Goal: Information Seeking & Learning: Learn about a topic

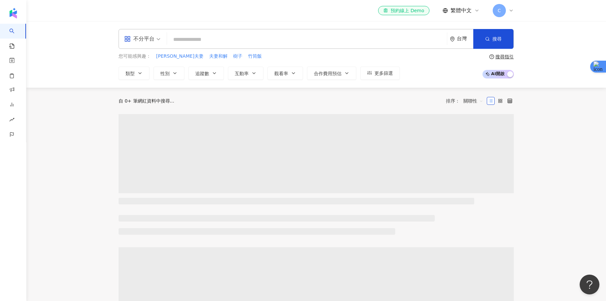
click at [227, 40] on input "search" at bounding box center [307, 39] width 275 height 13
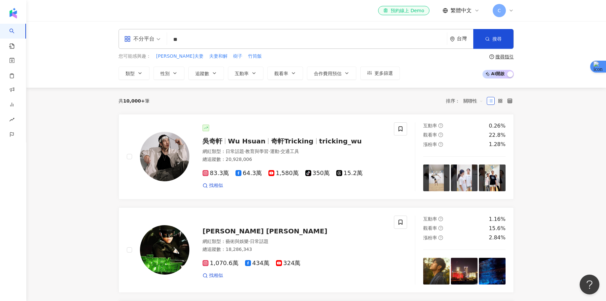
type input "*"
click at [156, 37] on span "不分平台" at bounding box center [142, 39] width 36 height 11
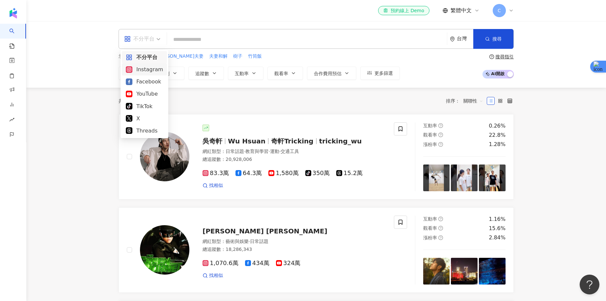
click at [151, 69] on div "Instagram" at bounding box center [144, 69] width 37 height 8
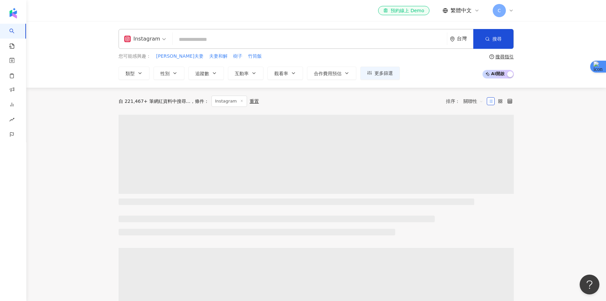
click at [195, 40] on input "search" at bounding box center [309, 39] width 269 height 13
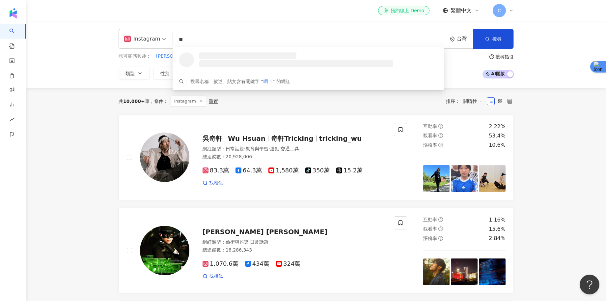
type input "*"
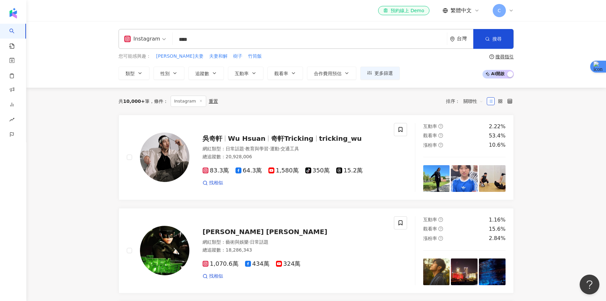
type input "**"
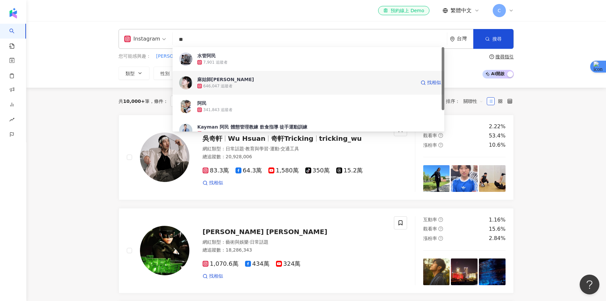
click at [224, 86] on div "646,047 追蹤者" at bounding box center [217, 86] width 29 height 6
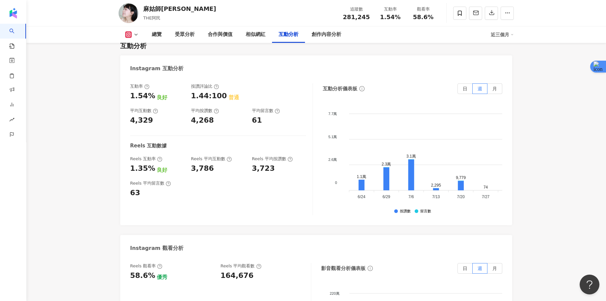
scroll to position [1331, 0]
